Goal: Entertainment & Leisure: Consume media (video, audio)

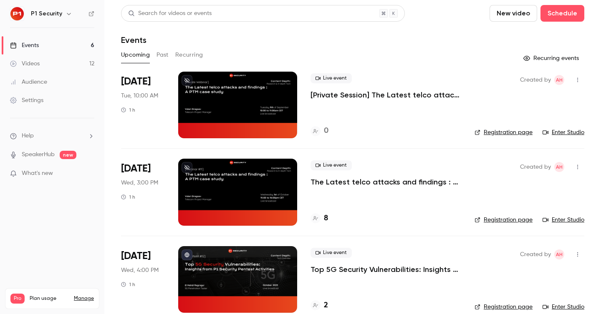
click at [51, 63] on link "Videos 12" at bounding box center [52, 64] width 104 height 18
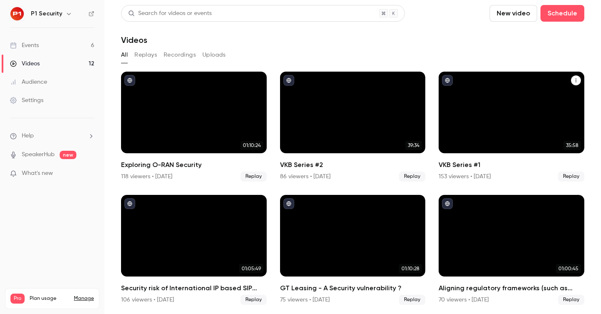
scroll to position [85, 0]
